Goal: Task Accomplishment & Management: Manage account settings

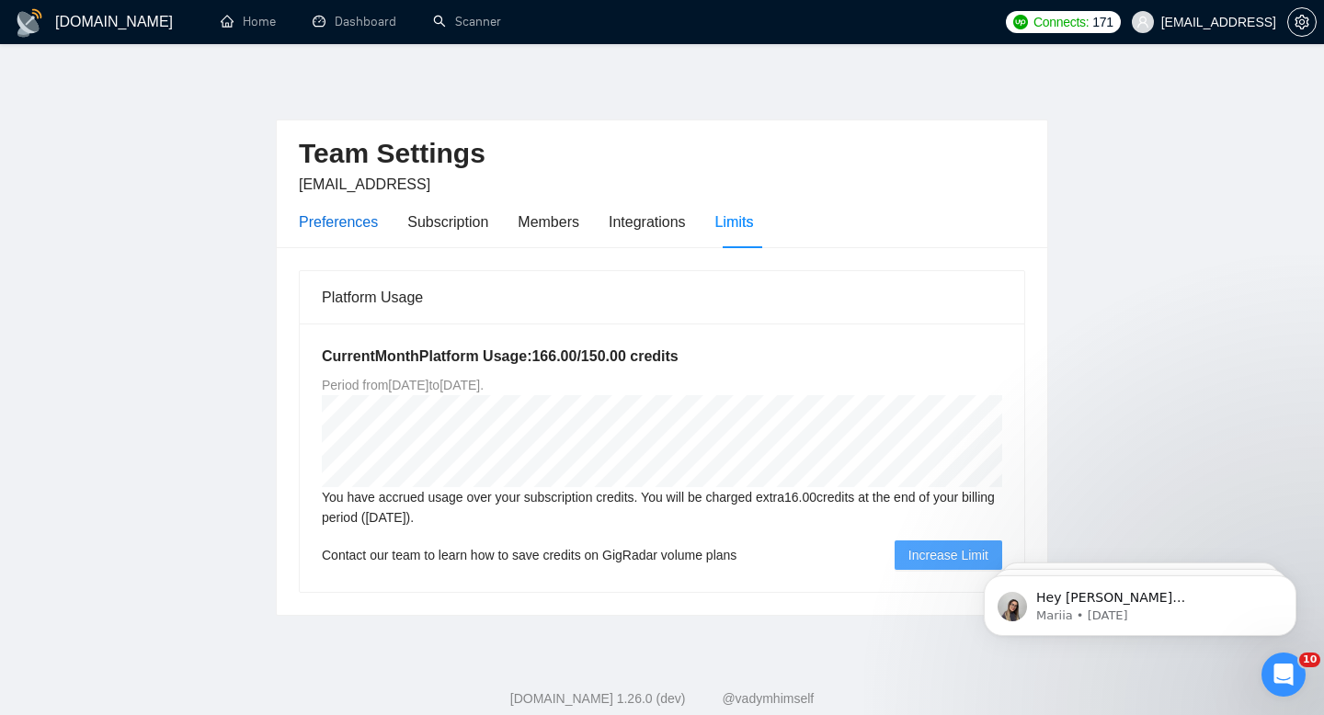
click at [343, 217] on div "Preferences" at bounding box center [338, 222] width 79 height 23
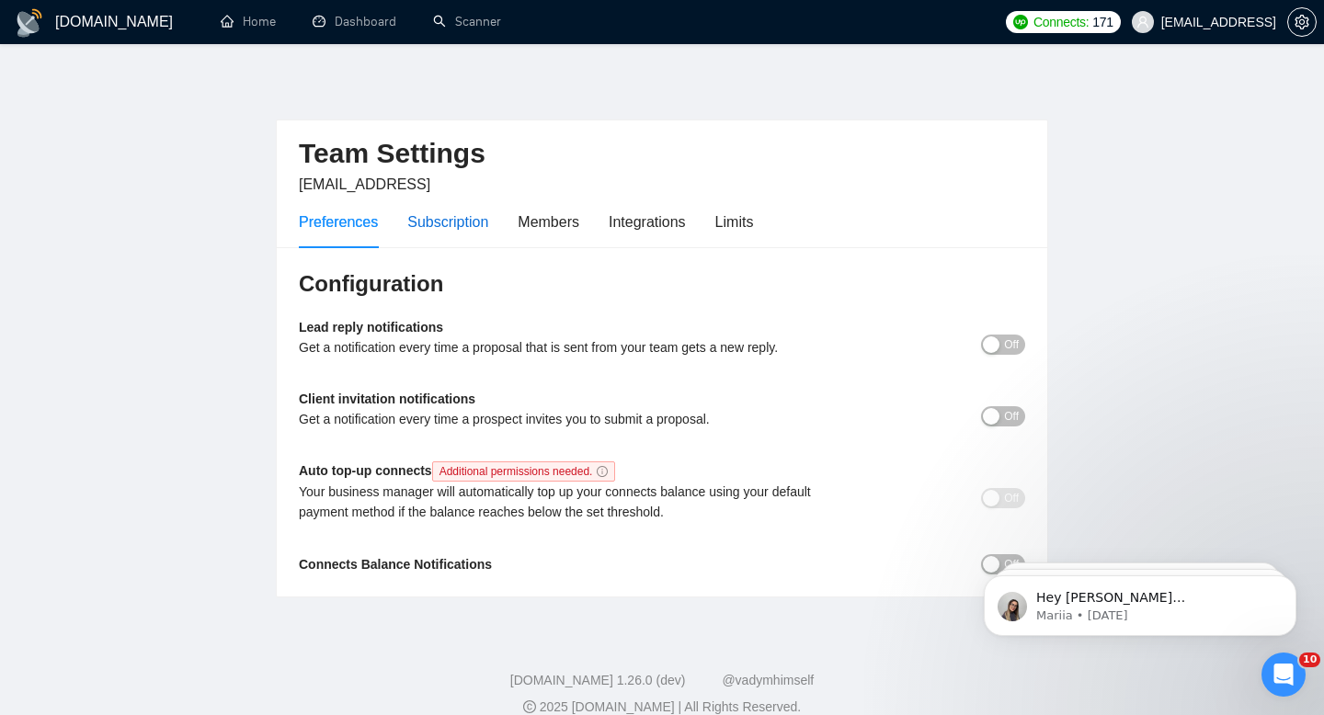
click at [457, 225] on div "Subscription" at bounding box center [447, 222] width 81 height 23
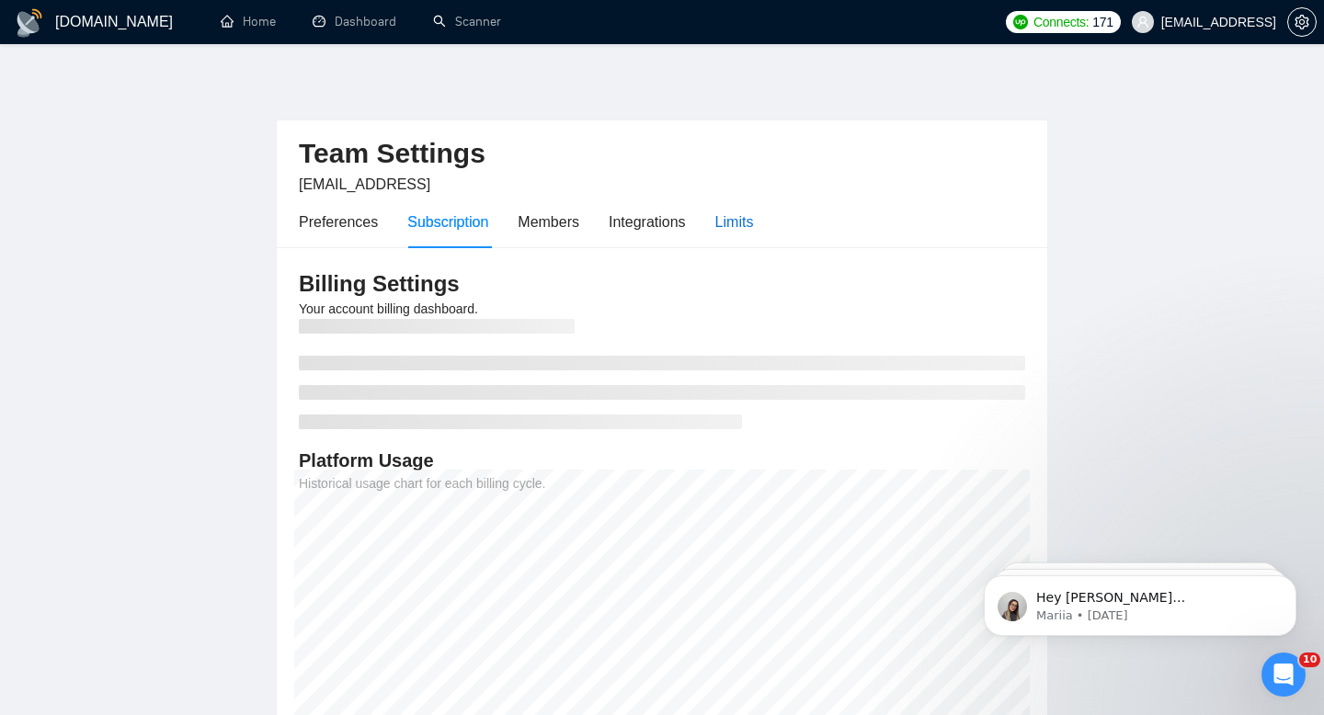
click at [723, 229] on div "Limits" at bounding box center [734, 222] width 39 height 23
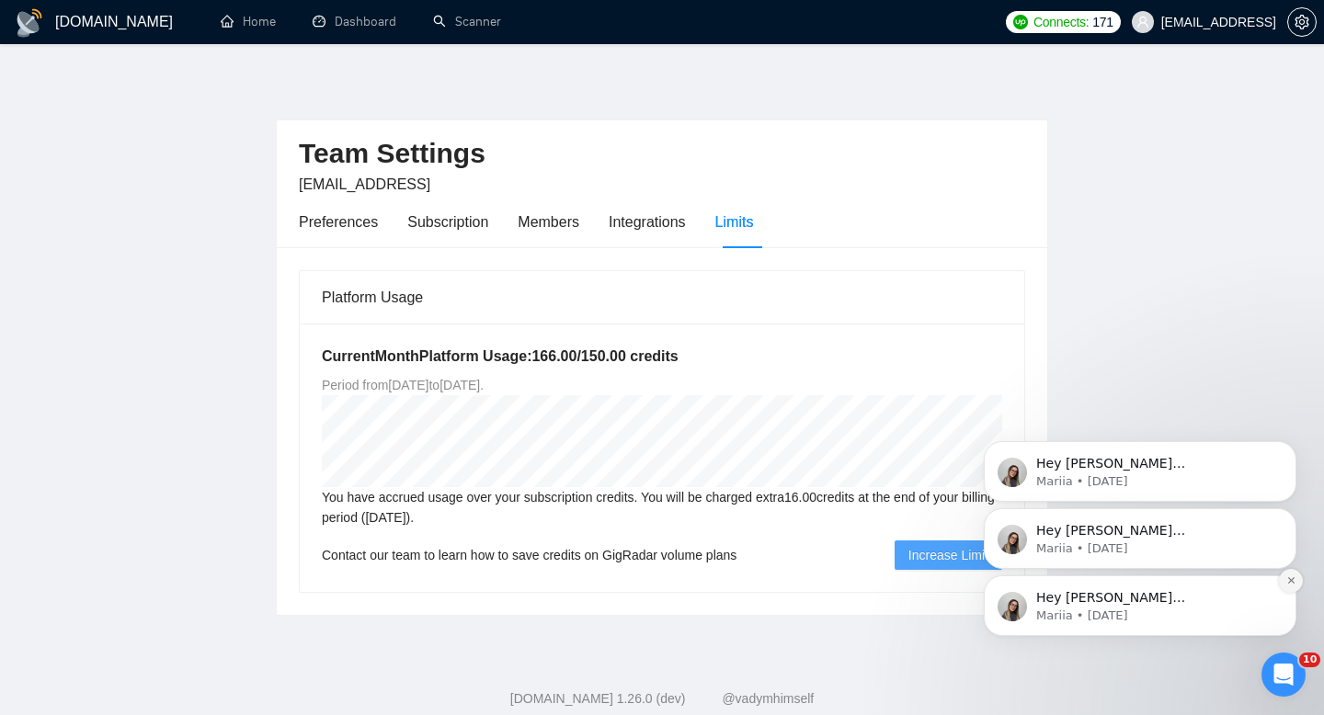
click at [1286, 577] on icon "Dismiss notification" at bounding box center [1291, 580] width 10 height 10
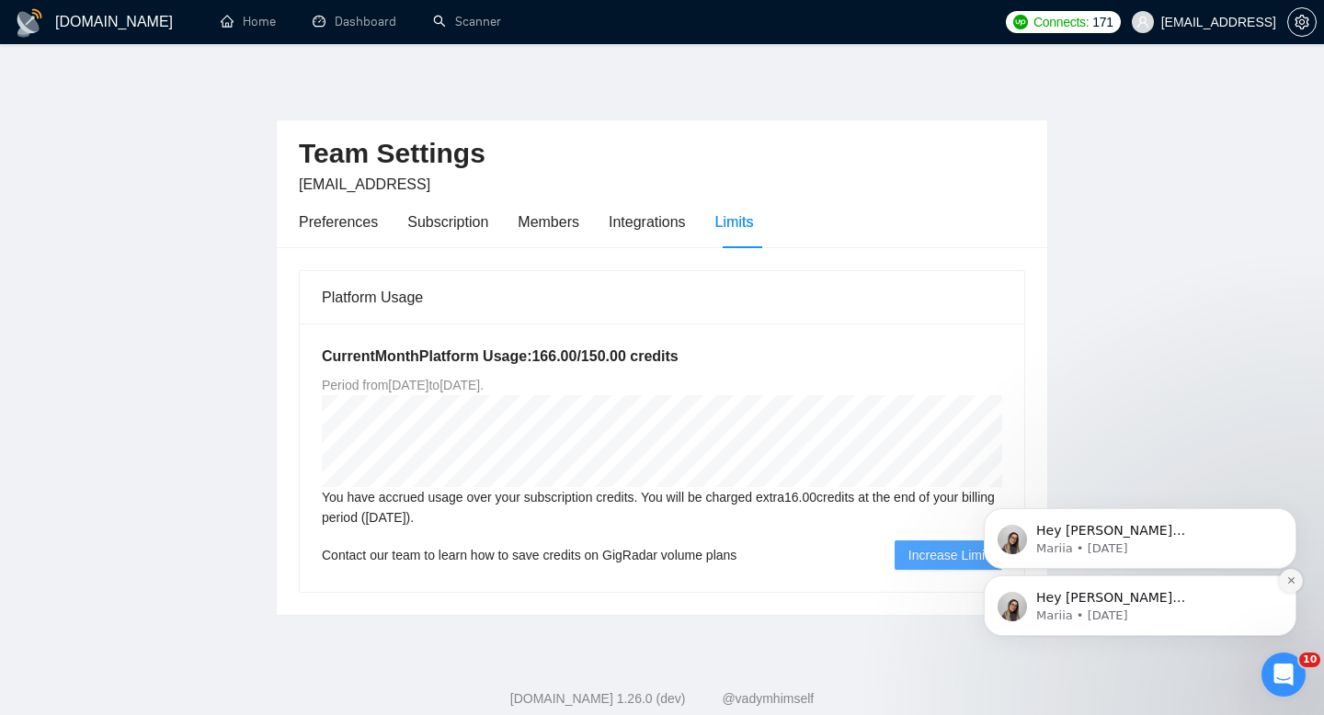
click at [1289, 577] on icon "Dismiss notification" at bounding box center [1291, 580] width 10 height 10
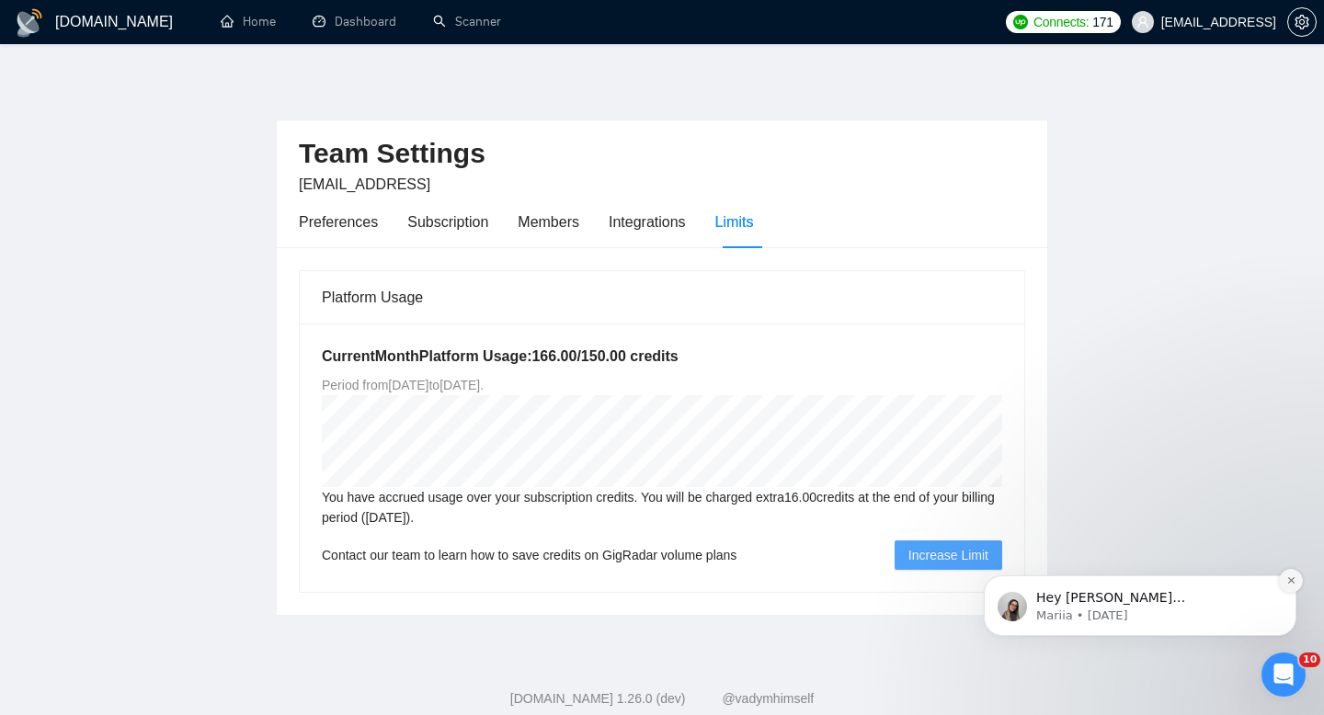
click at [1286, 577] on icon "Dismiss notification" at bounding box center [1291, 580] width 10 height 10
